Goal: Information Seeking & Learning: Learn about a topic

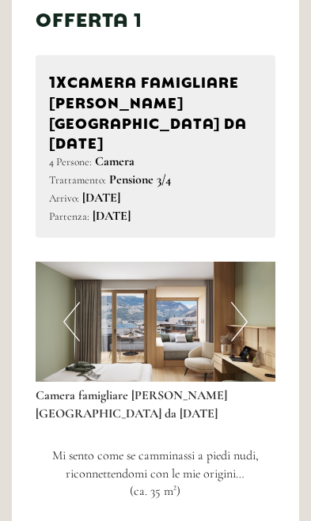
scroll to position [937, 0]
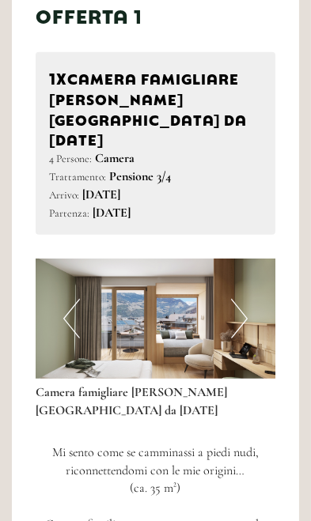
click at [244, 299] on button "Next" at bounding box center [239, 319] width 17 height 40
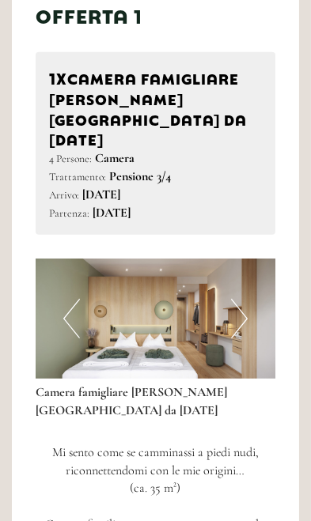
click at [240, 299] on button "Next" at bounding box center [239, 319] width 17 height 40
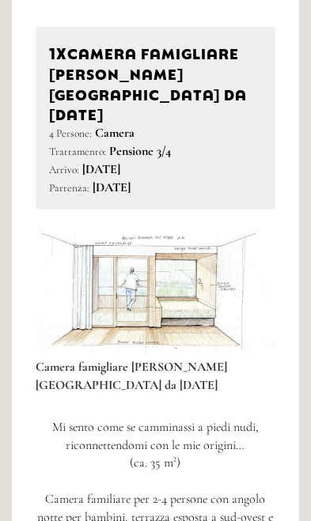
scroll to position [962, 0]
click at [240, 274] on button "Next" at bounding box center [239, 294] width 17 height 40
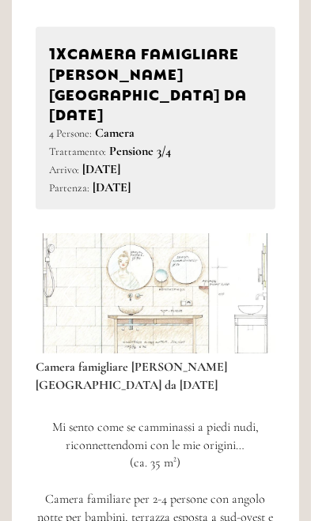
click at [256, 254] on img at bounding box center [156, 293] width 240 height 120
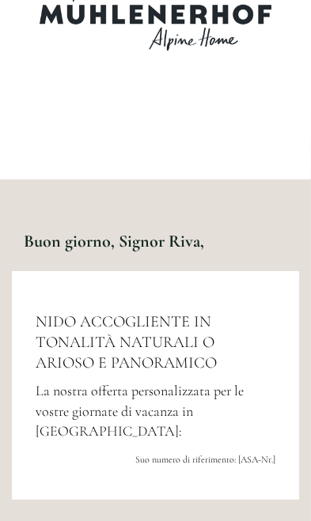
scroll to position [0, 0]
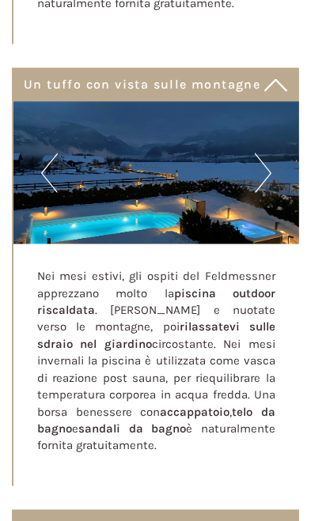
scroll to position [8204, 0]
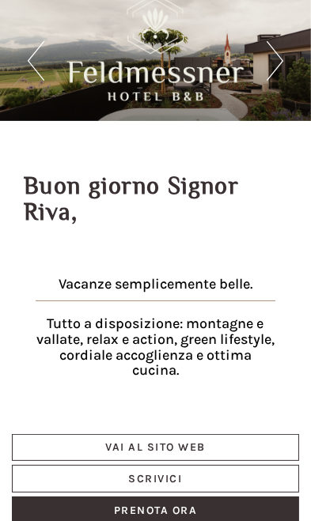
click at [293, 56] on div at bounding box center [155, 48] width 287 height 121
click at [274, 58] on div at bounding box center [155, 48] width 271 height 105
click at [51, 74] on div at bounding box center [155, 48] width 271 height 105
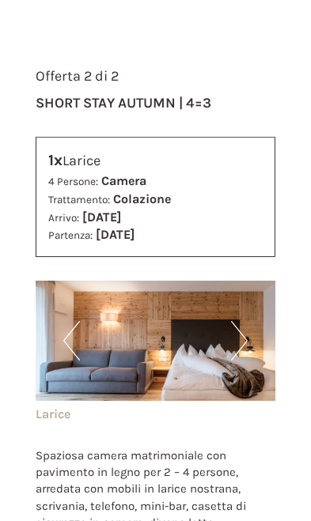
scroll to position [2864, 0]
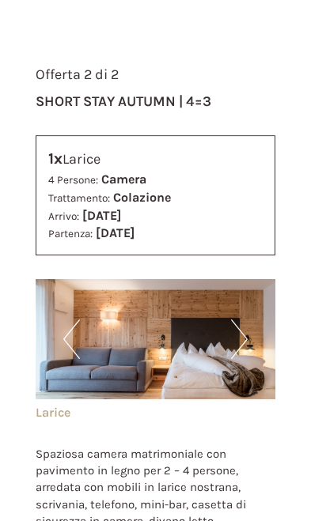
click at [258, 298] on img at bounding box center [156, 339] width 240 height 120
click at [249, 301] on img at bounding box center [156, 339] width 240 height 120
click at [244, 320] on button "Next" at bounding box center [239, 340] width 17 height 40
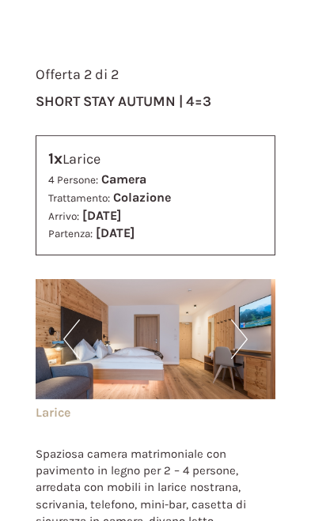
click at [240, 320] on button "Next" at bounding box center [239, 340] width 17 height 40
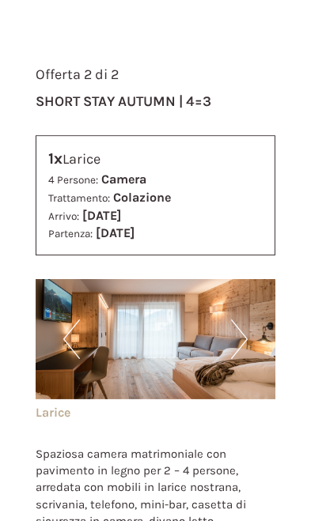
click at [241, 320] on button "Next" at bounding box center [239, 340] width 17 height 40
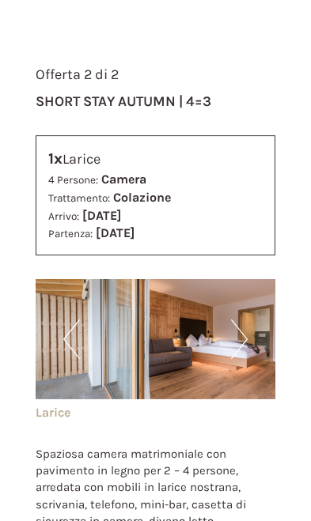
click at [244, 320] on button "Next" at bounding box center [239, 340] width 17 height 40
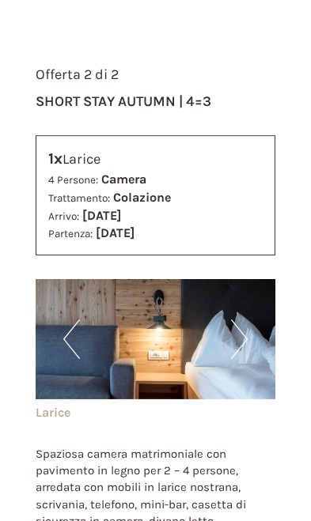
click at [243, 322] on img at bounding box center [156, 339] width 240 height 120
click at [252, 312] on img at bounding box center [156, 339] width 240 height 120
click at [246, 320] on button "Next" at bounding box center [239, 340] width 17 height 40
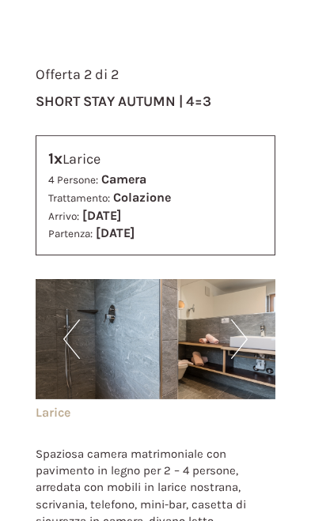
click at [246, 320] on button "Next" at bounding box center [239, 340] width 17 height 40
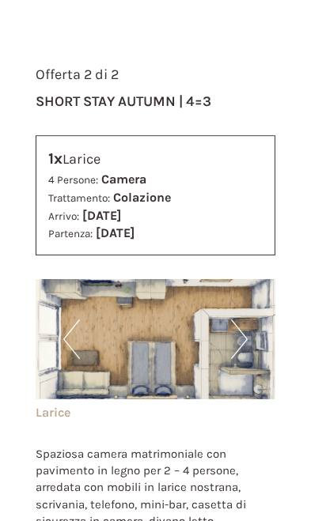
click at [247, 320] on button "Next" at bounding box center [239, 340] width 17 height 40
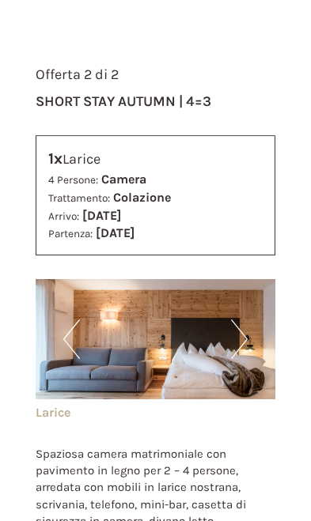
click at [58, 304] on img at bounding box center [156, 339] width 240 height 120
click at [76, 320] on button "Previous" at bounding box center [71, 340] width 17 height 40
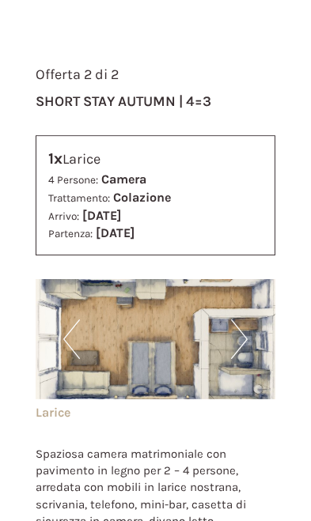
click at [241, 320] on button "Next" at bounding box center [239, 340] width 17 height 40
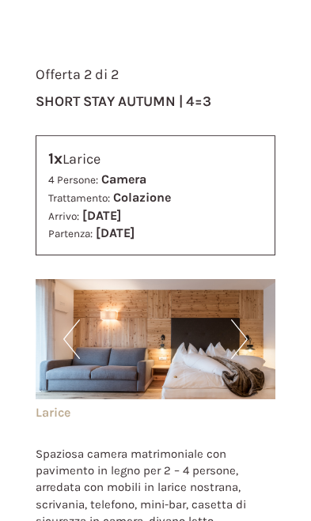
click at [252, 305] on img at bounding box center [156, 339] width 240 height 120
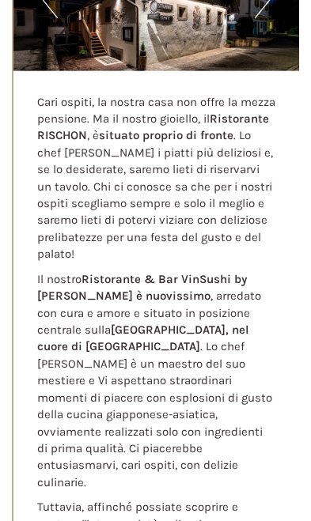
scroll to position [5752, 0]
